Goal: Task Accomplishment & Management: Manage account settings

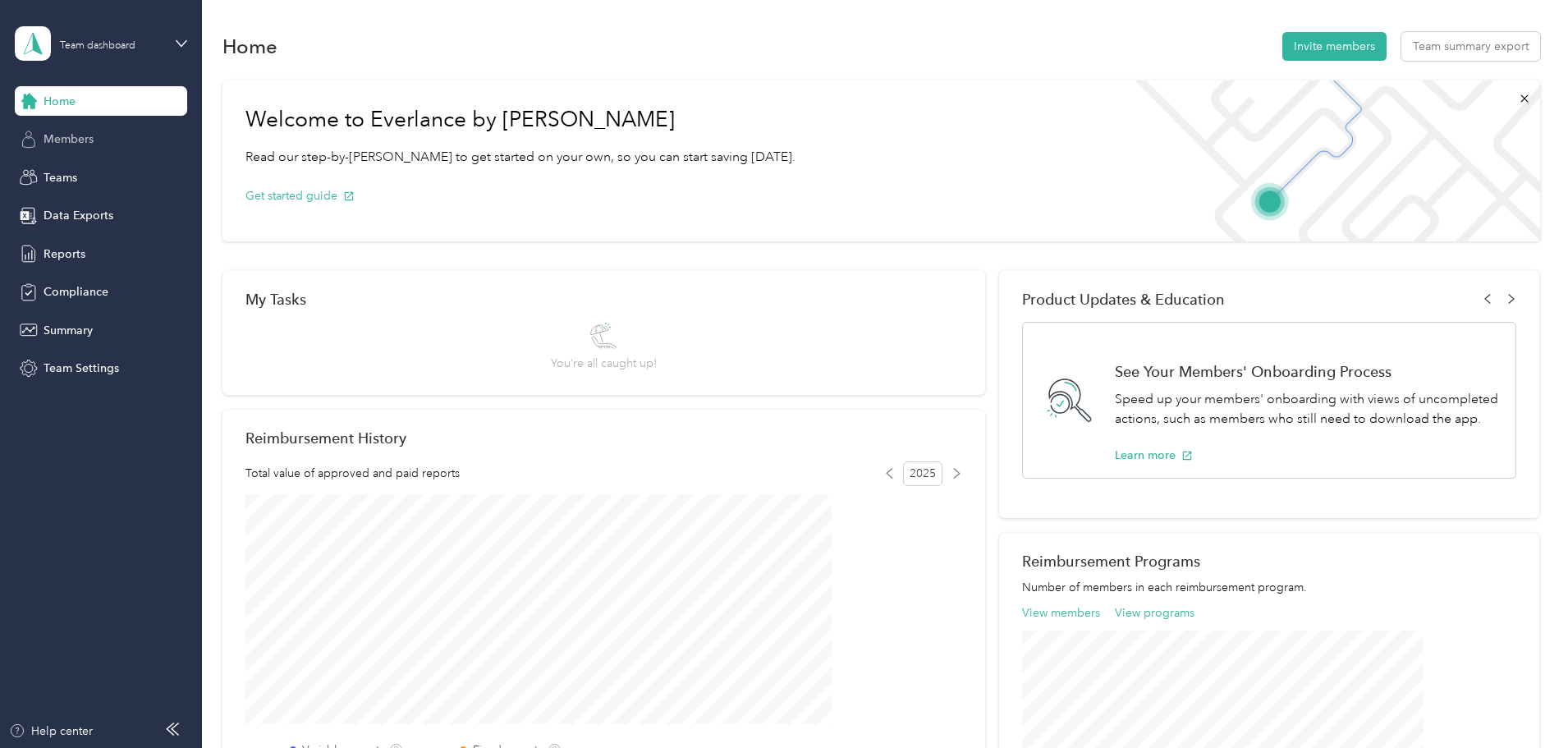
click at [60, 142] on span "Members" at bounding box center [68, 139] width 50 height 17
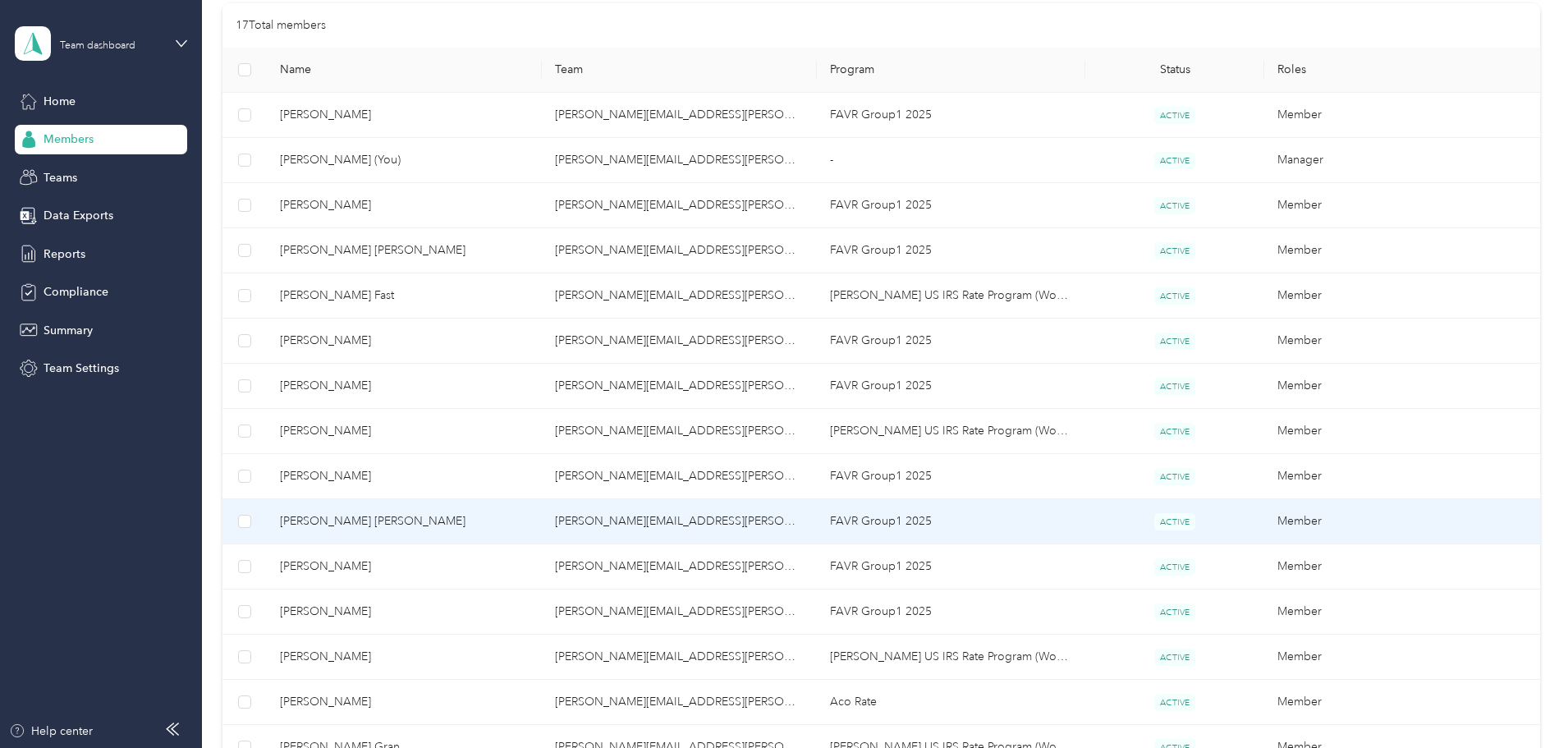
scroll to position [493, 0]
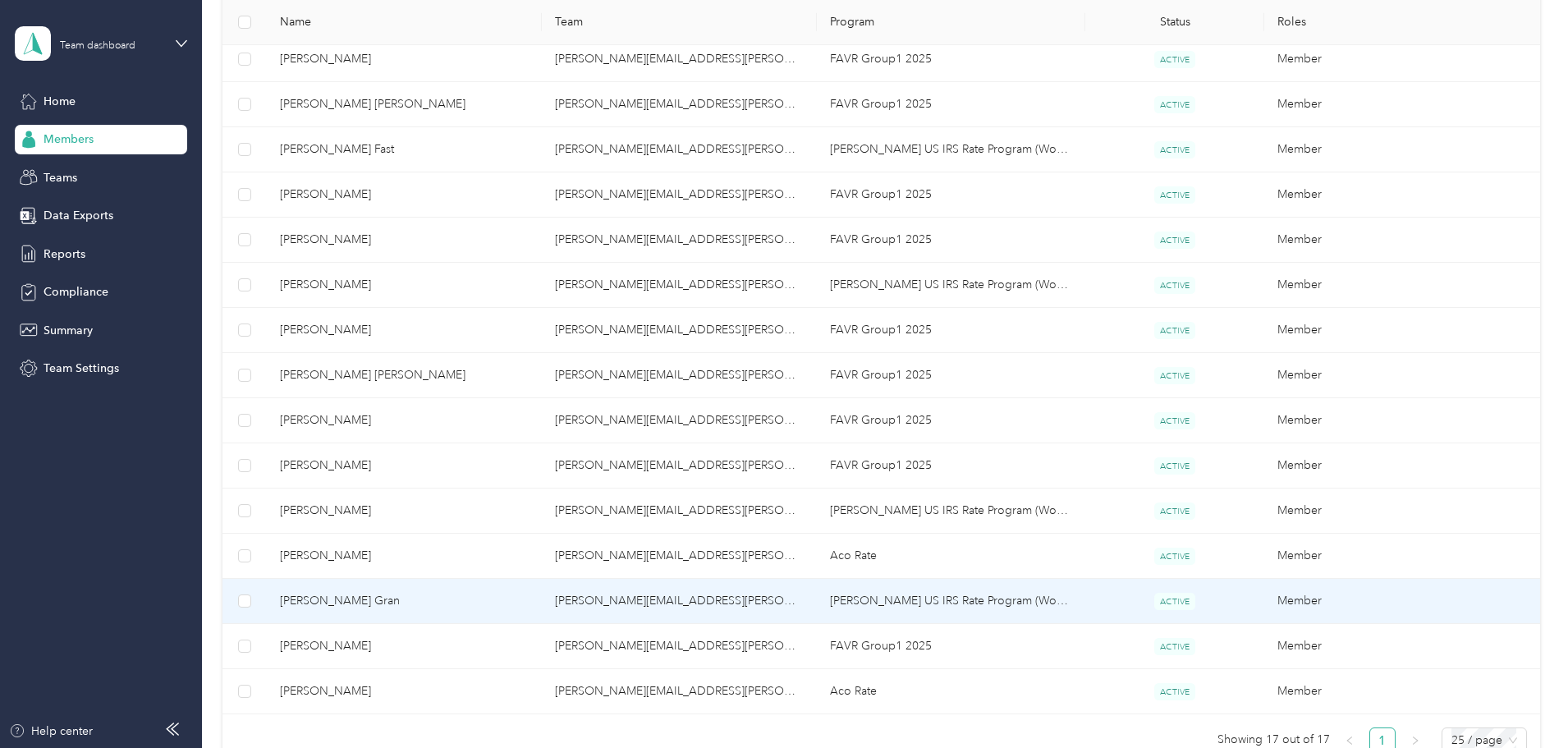
click at [434, 599] on span "[PERSON_NAME] Gran" at bounding box center [404, 600] width 248 height 18
